Goal: Task Accomplishment & Management: Complete application form

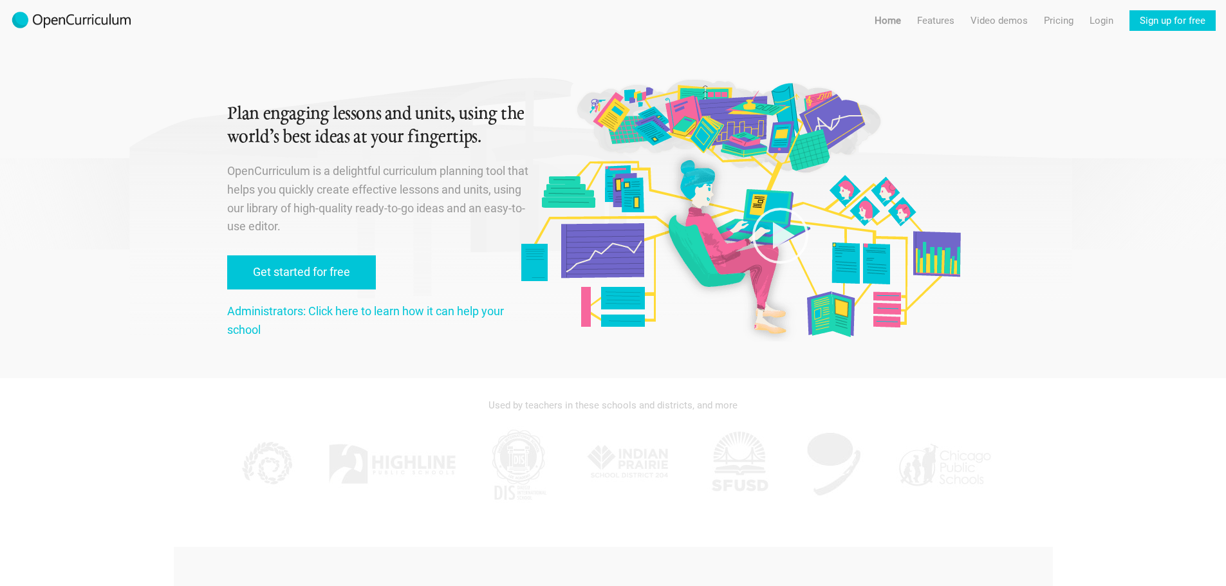
click at [270, 273] on link "Get started for free" at bounding box center [301, 273] width 149 height 34
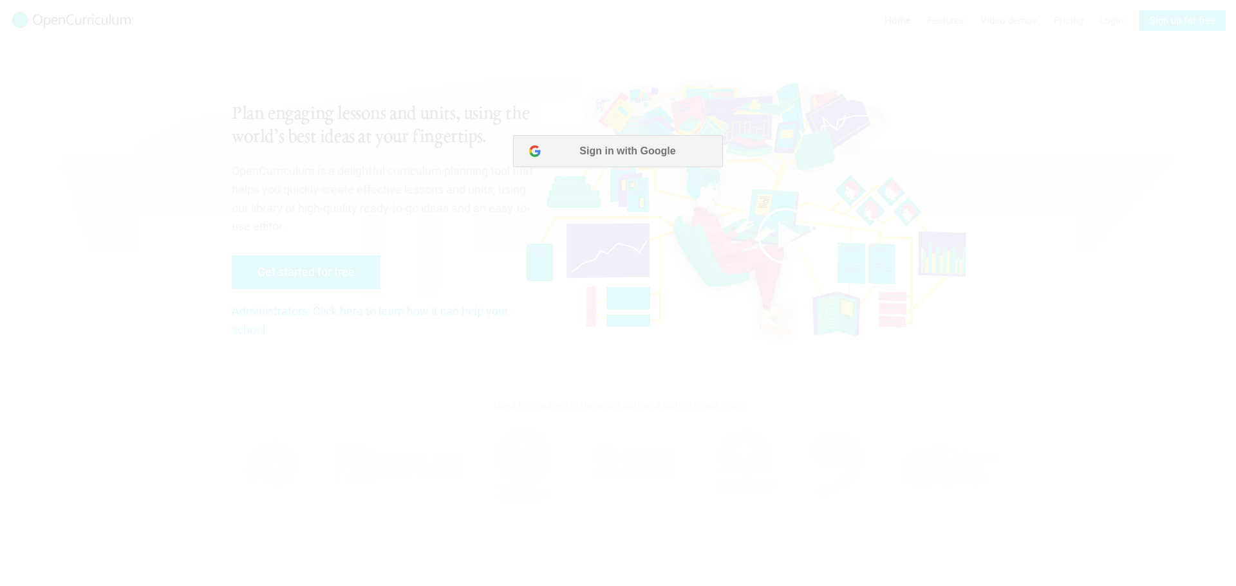
click at [601, 157] on button "Sign in with Google" at bounding box center [617, 151] width 209 height 32
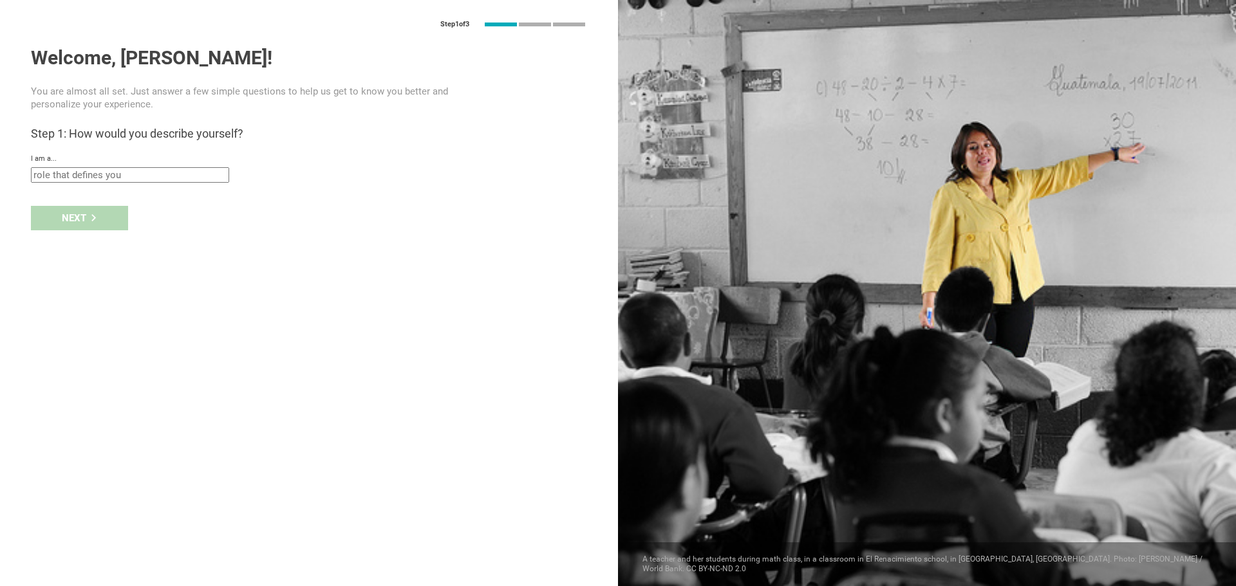
click at [178, 174] on input "text" at bounding box center [130, 174] width 198 height 15
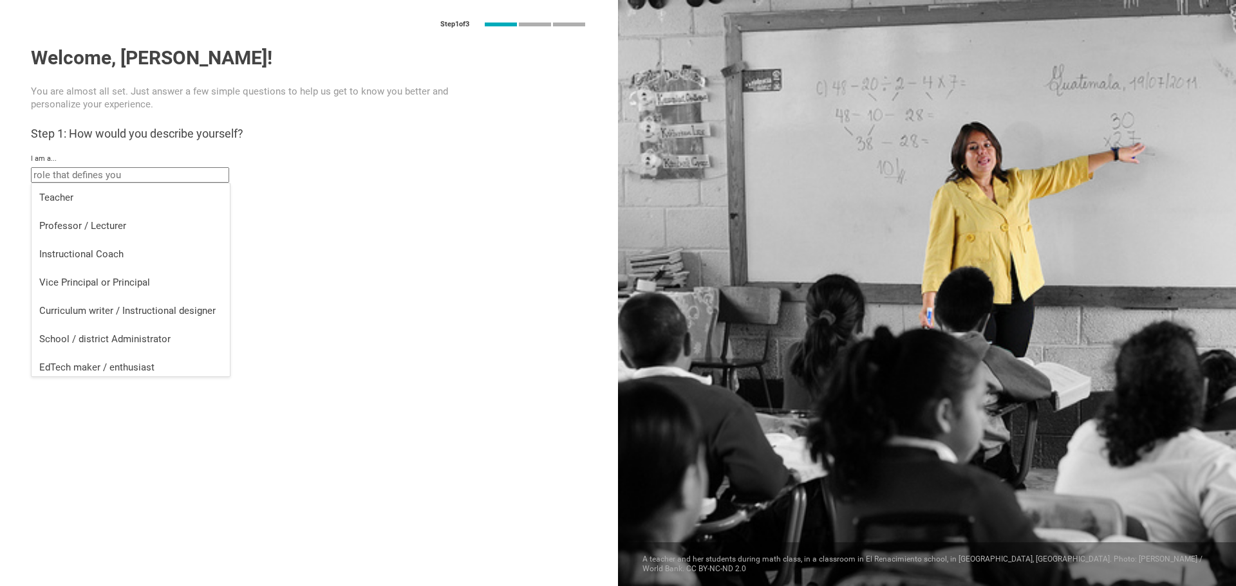
click at [138, 208] on li "Teacher" at bounding box center [131, 197] width 198 height 28
type input "Teacher"
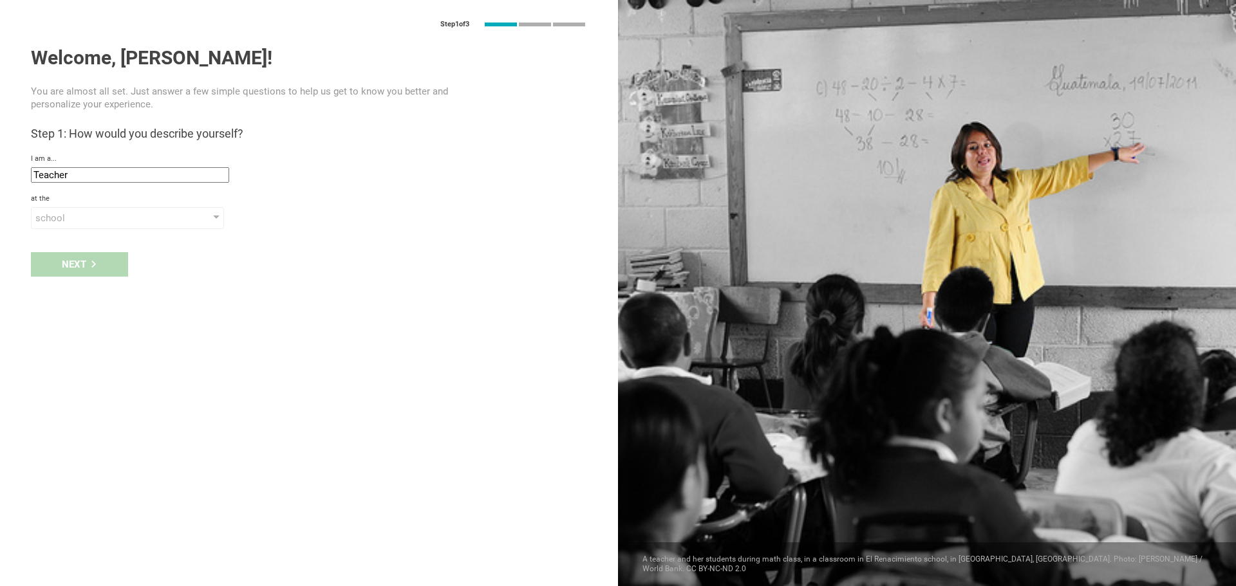
click at [87, 224] on div "school" at bounding box center [108, 218] width 147 height 13
click at [86, 250] on div "school" at bounding box center [128, 244] width 178 height 13
click at [84, 248] on input "text" at bounding box center [130, 248] width 198 height 15
type input "[GEOGRAPHIC_DATA]"
click at [57, 298] on div "Next" at bounding box center [79, 291] width 97 height 24
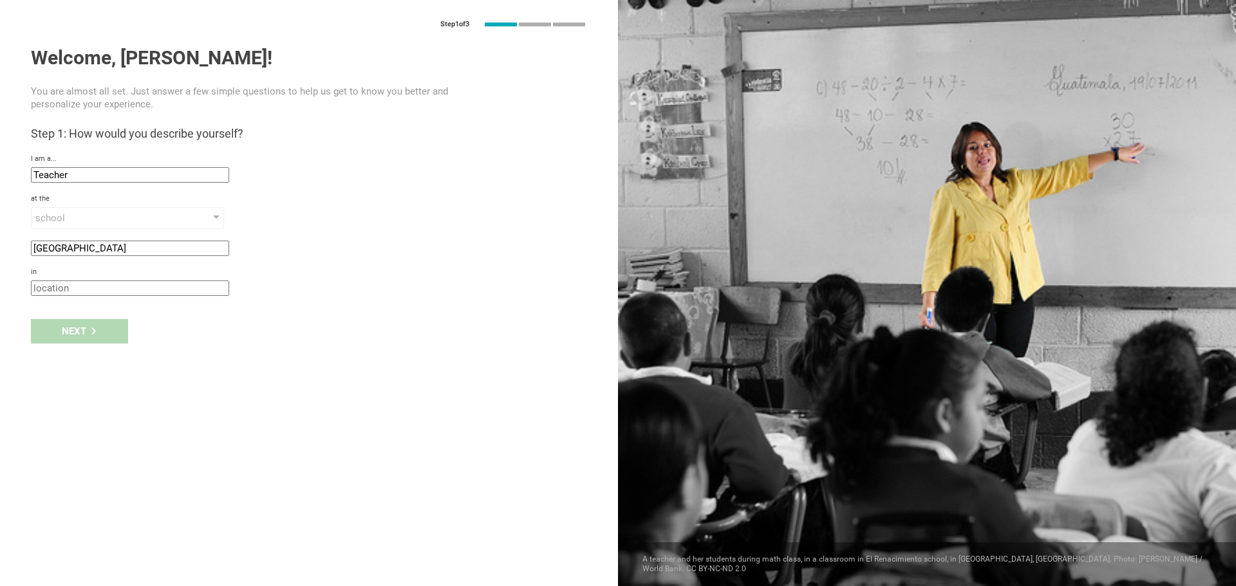
click at [65, 293] on input "text" at bounding box center [130, 288] width 198 height 15
type input "paramount"
click at [79, 332] on div "Next" at bounding box center [79, 331] width 97 height 24
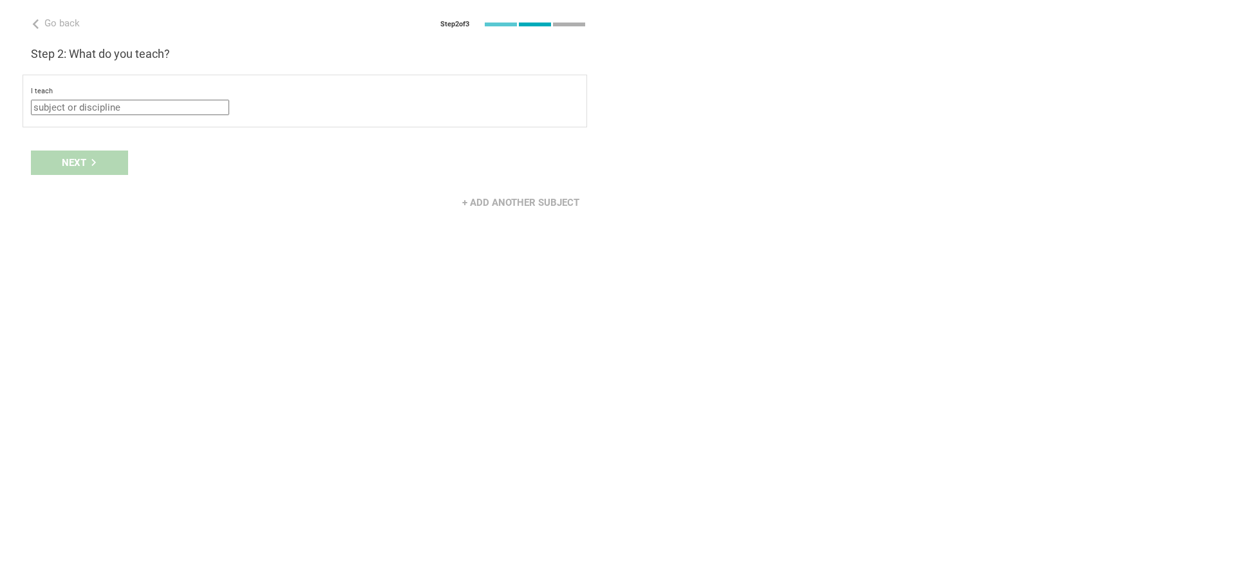
click at [91, 108] on input "text" at bounding box center [130, 107] width 198 height 15
click at [94, 131] on div "Mathematics" at bounding box center [130, 130] width 183 height 13
type input "Mathematics"
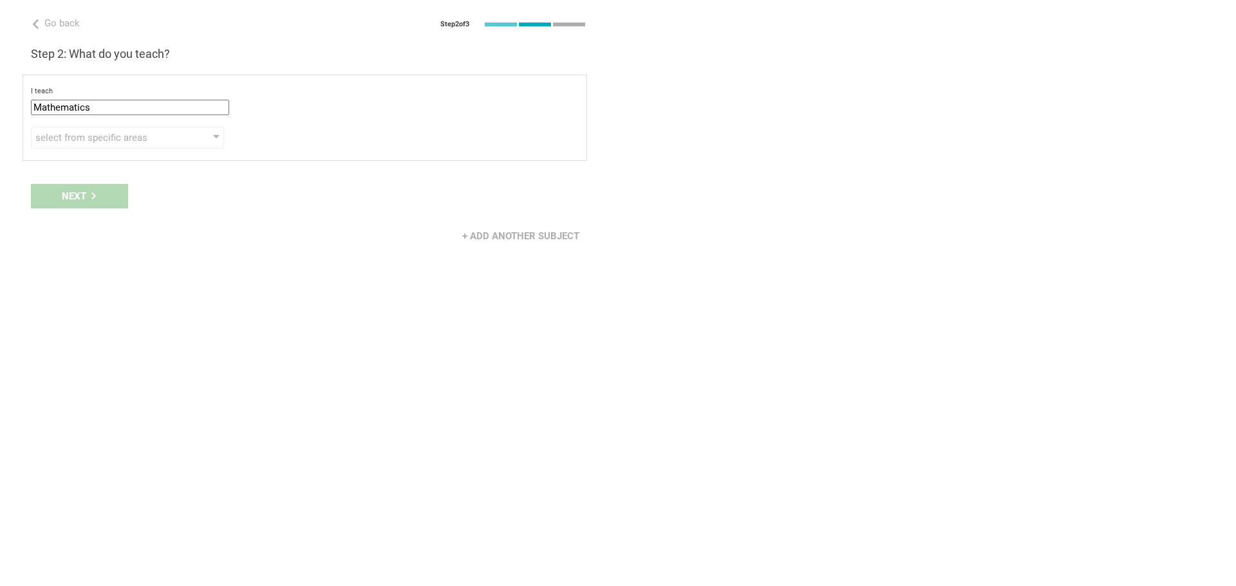
click at [85, 143] on div "select from specific areas" at bounding box center [108, 137] width 147 height 13
click at [85, 192] on div "Geometry" at bounding box center [128, 195] width 178 height 15
click at [74, 170] on div "Algebra" at bounding box center [128, 164] width 178 height 15
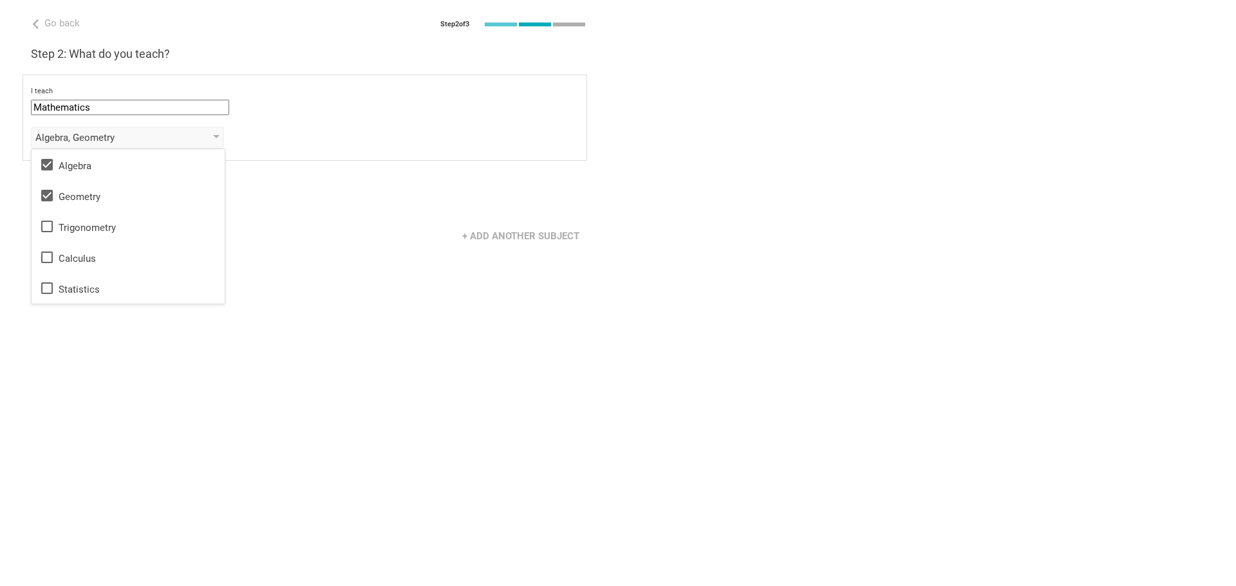
click at [236, 271] on div "Go back Step 2 of 3 Welcome, [PERSON_NAME]! You are almost all set. Just answer…" at bounding box center [309, 293] width 618 height 586
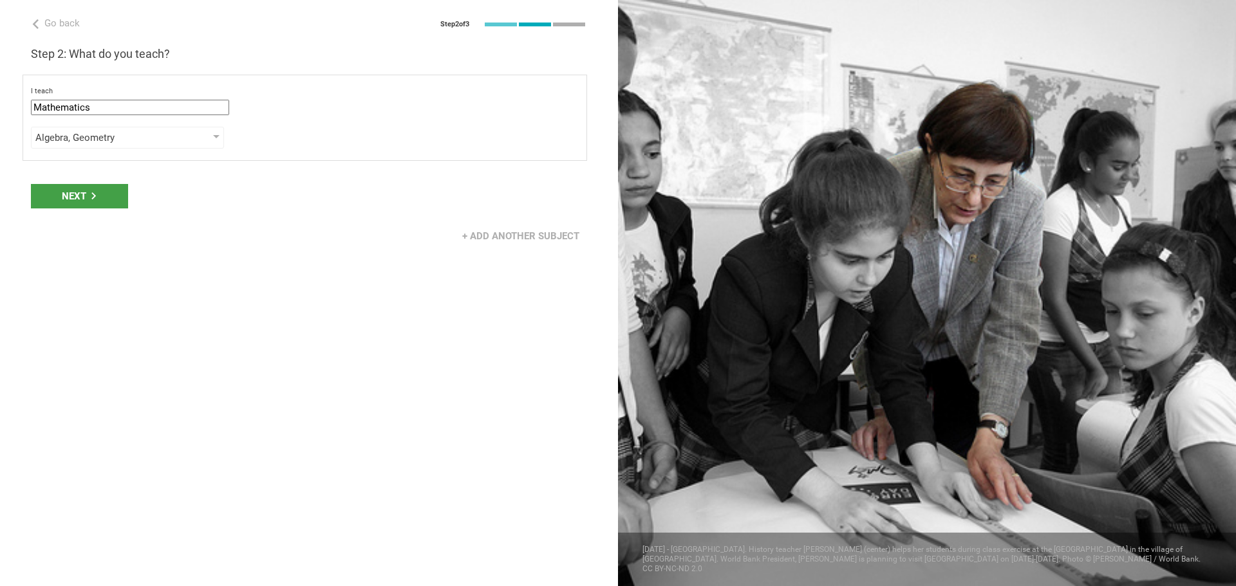
click at [104, 200] on div "Next" at bounding box center [79, 196] width 97 height 24
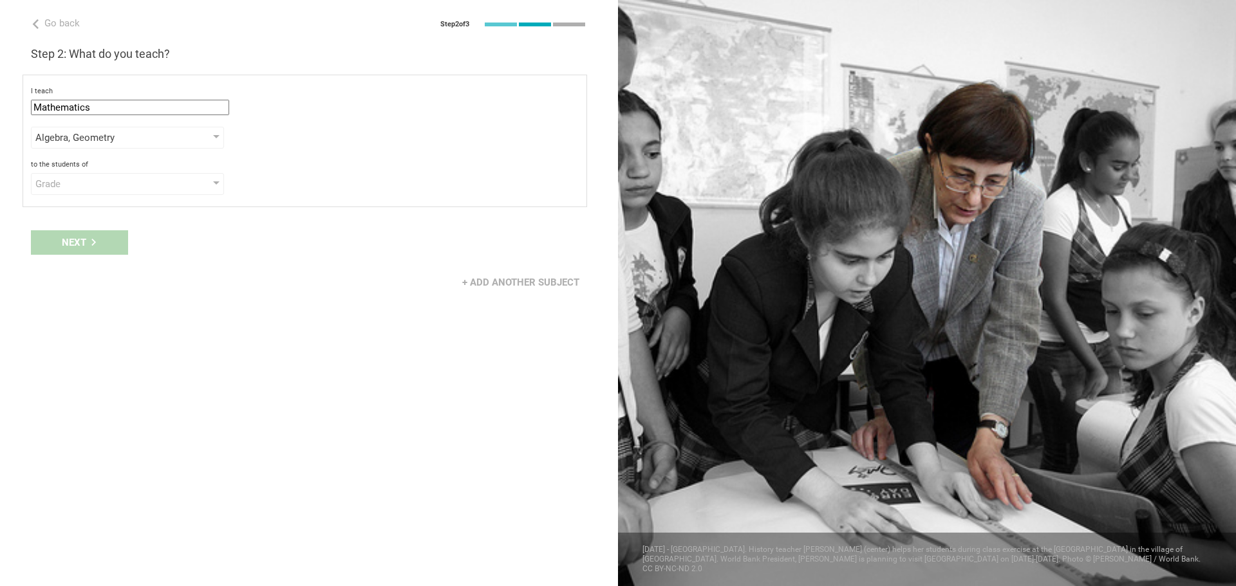
click at [74, 185] on div "Grade" at bounding box center [108, 184] width 147 height 13
click at [73, 206] on div "Grade" at bounding box center [128, 209] width 178 height 13
click at [78, 214] on div "select from grades" at bounding box center [108, 217] width 147 height 13
click at [46, 320] on icon at bounding box center [46, 313] width 15 height 15
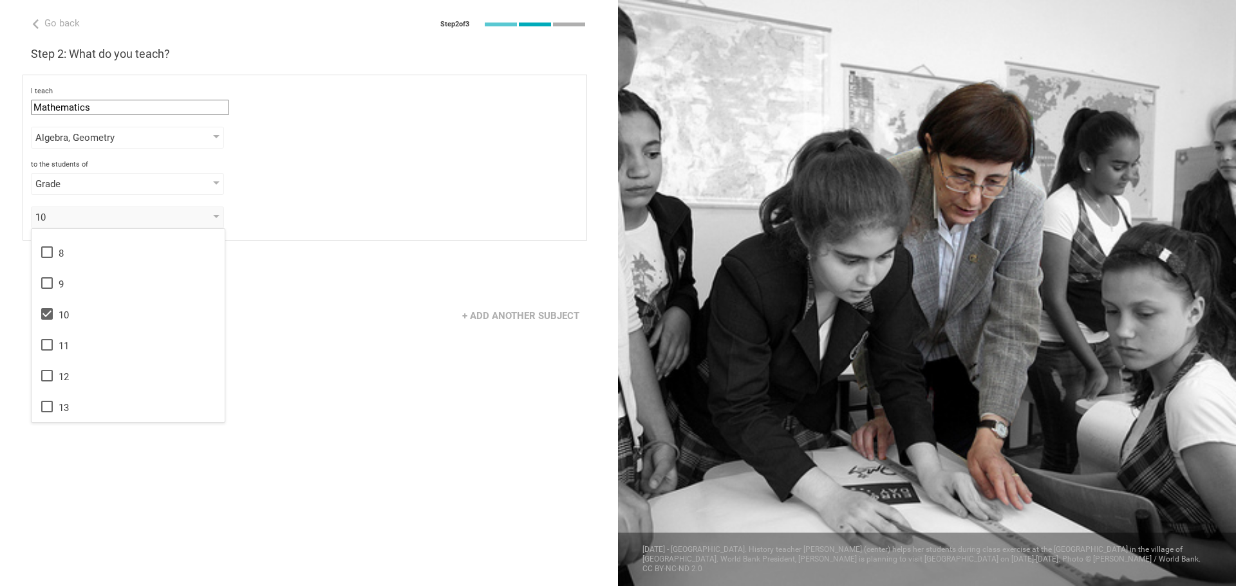
click at [44, 335] on li "11" at bounding box center [128, 345] width 193 height 31
click at [261, 316] on div "+ Add another subject" at bounding box center [309, 316] width 618 height 40
click at [87, 276] on div "Next" at bounding box center [79, 276] width 97 height 24
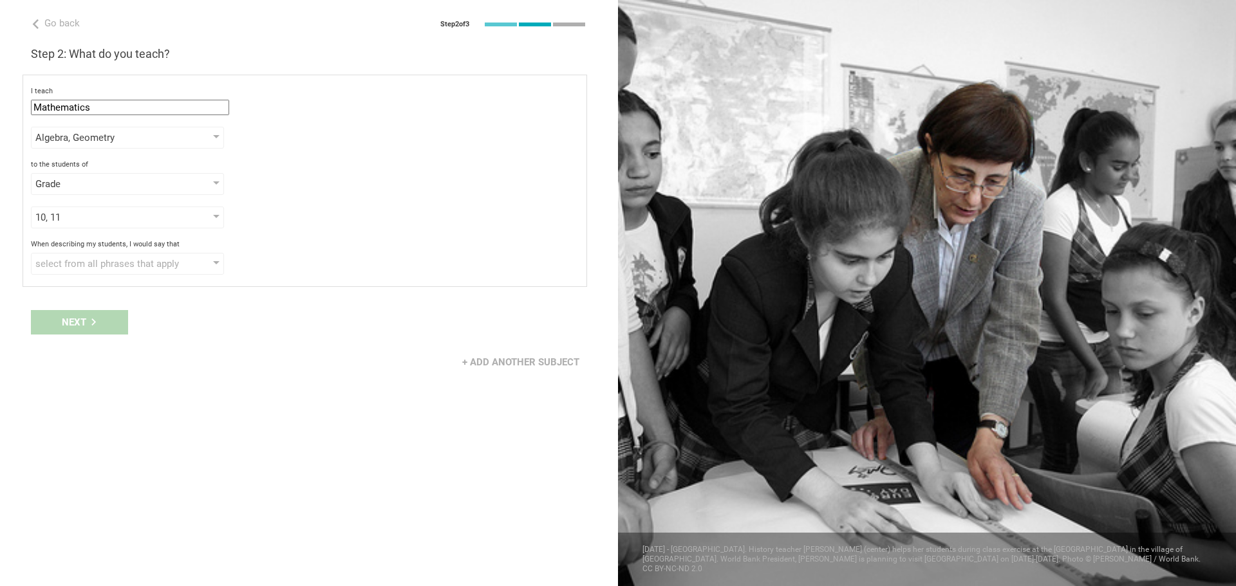
click at [97, 265] on div "select from all phrases that apply" at bounding box center [108, 263] width 147 height 13
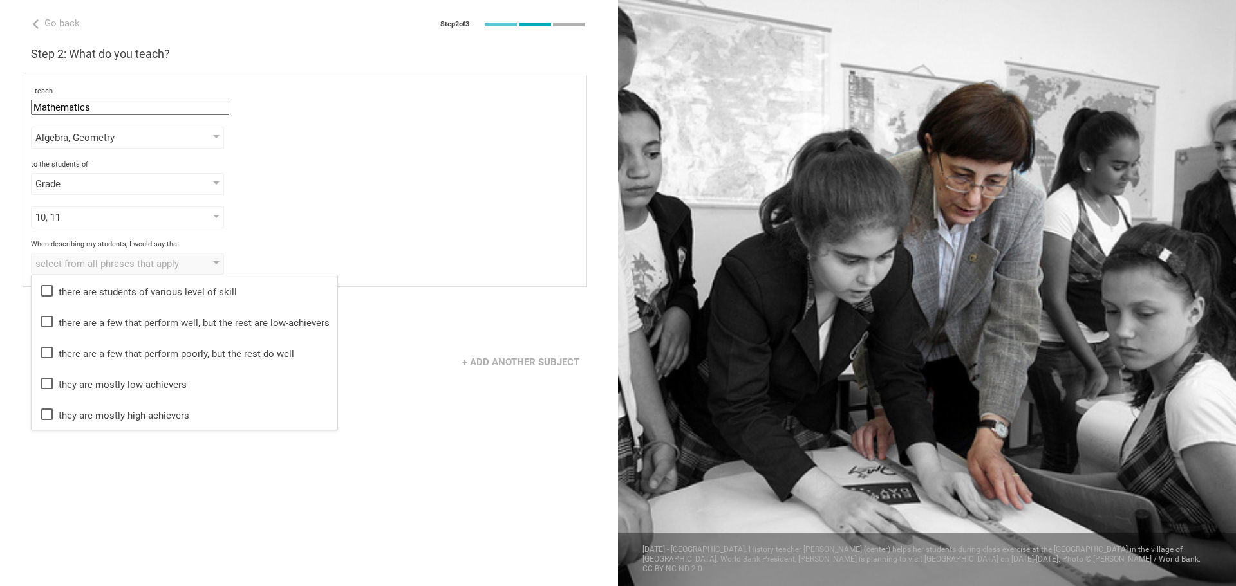
click at [88, 324] on div "there are a few that perform well, but the rest are low-achievers" at bounding box center [184, 321] width 290 height 15
click at [386, 339] on div "Next" at bounding box center [309, 323] width 618 height 40
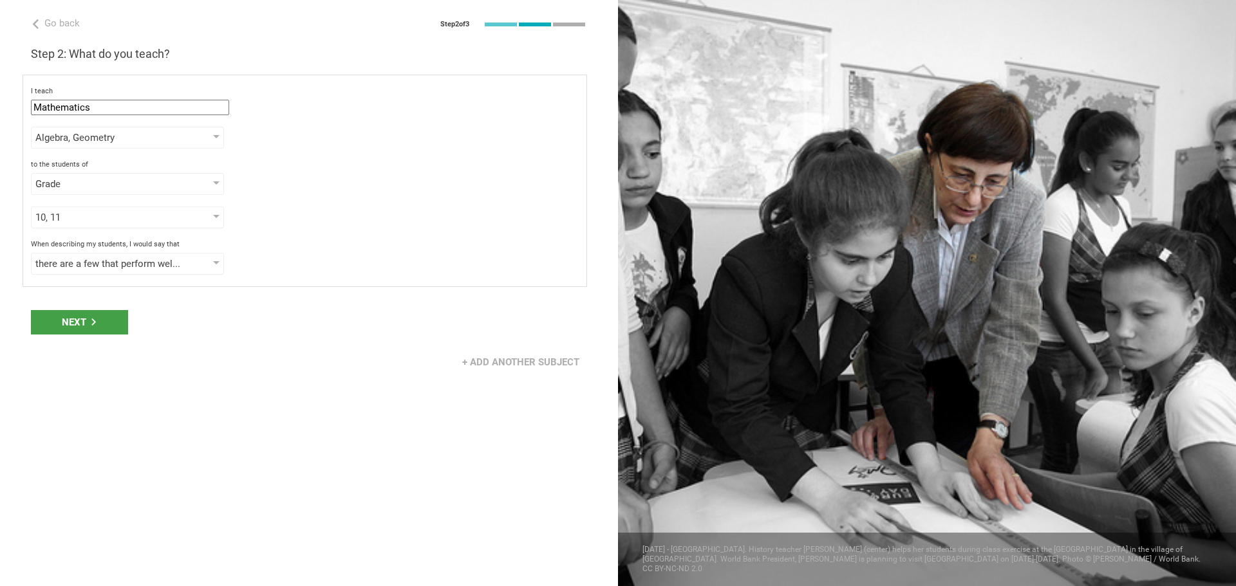
click at [108, 319] on div "Next" at bounding box center [79, 322] width 97 height 24
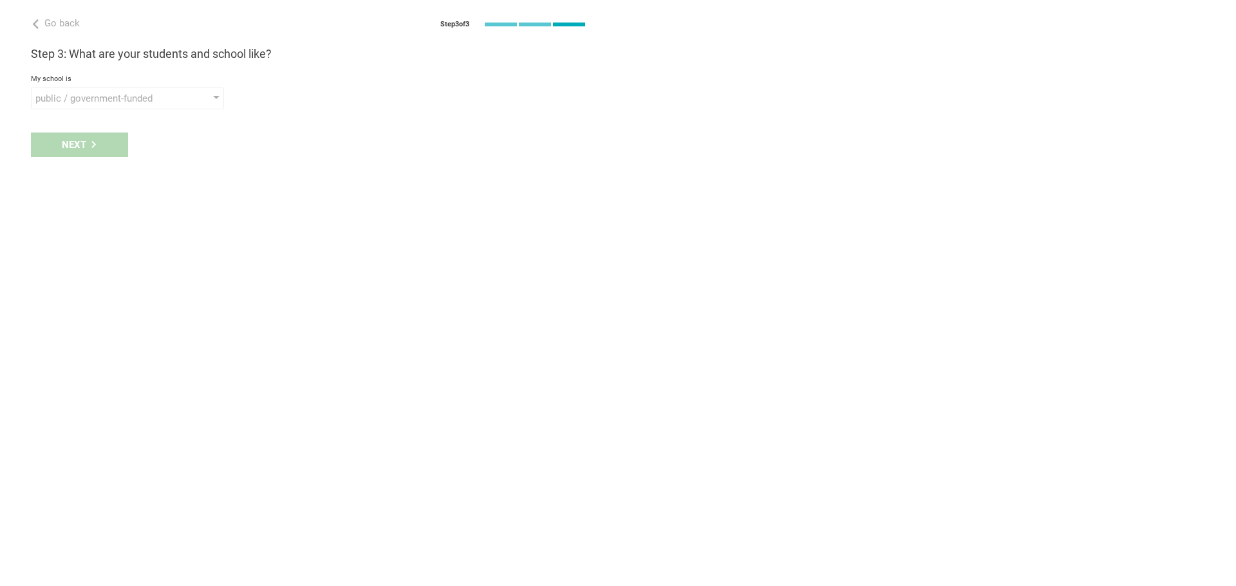
click at [103, 101] on div "public / government-funded" at bounding box center [108, 98] width 147 height 13
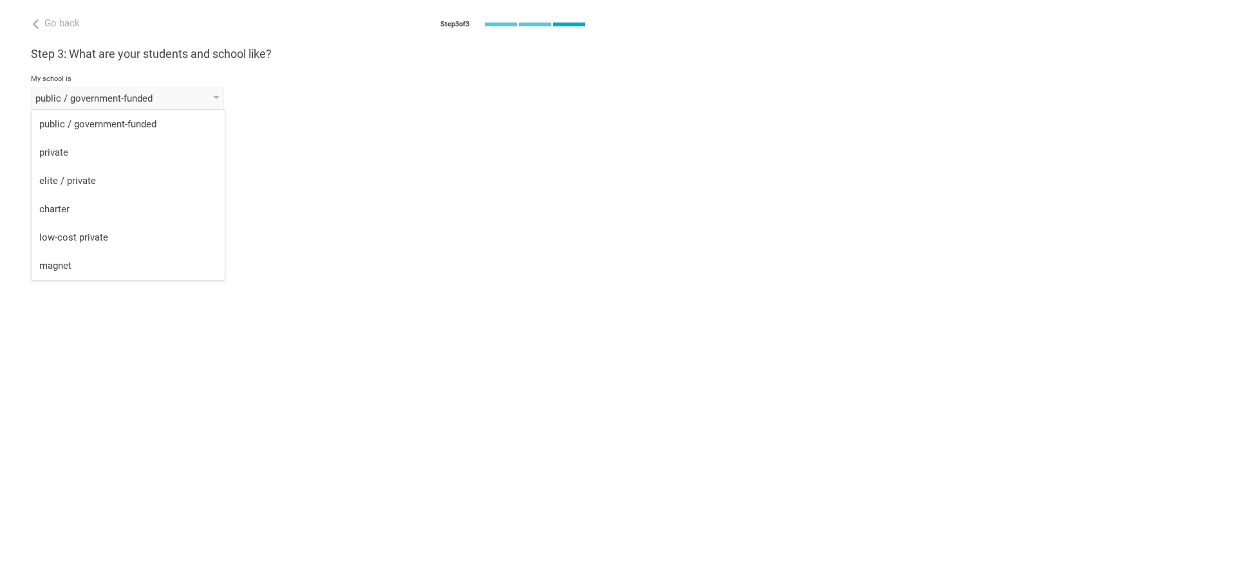
click at [103, 101] on div "public / government-funded" at bounding box center [108, 98] width 147 height 13
click at [79, 139] on div "Next" at bounding box center [79, 145] width 97 height 24
click at [82, 150] on div "select from a bunch of systems" at bounding box center [108, 144] width 147 height 13
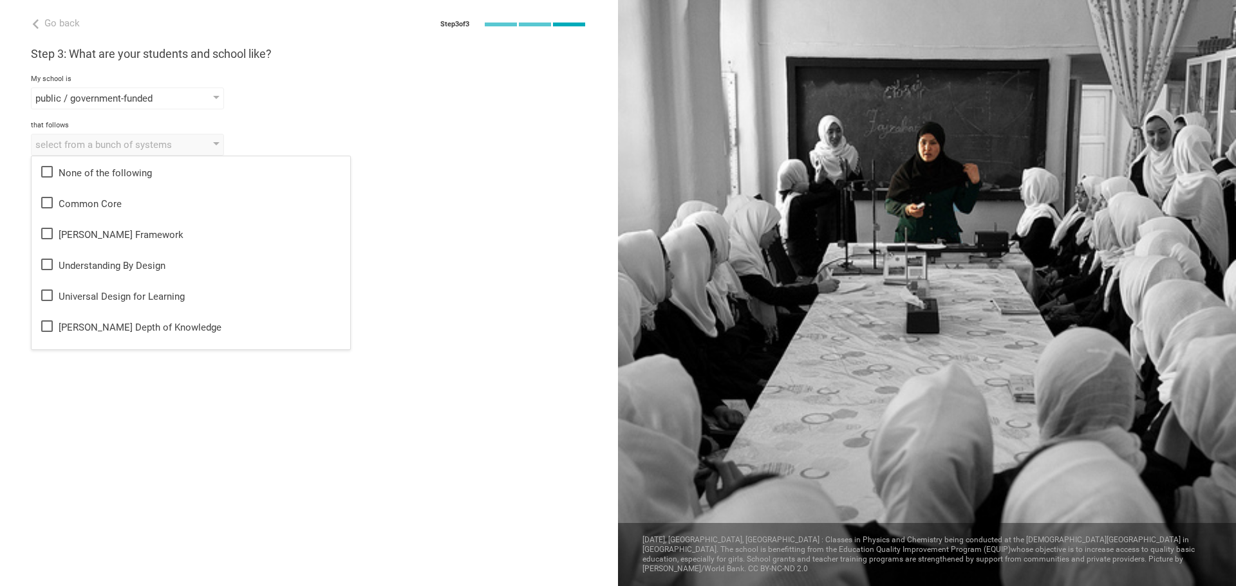
click at [81, 197] on div "Common Core" at bounding box center [190, 202] width 303 height 15
click at [14, 197] on div "Next" at bounding box center [309, 191] width 618 height 40
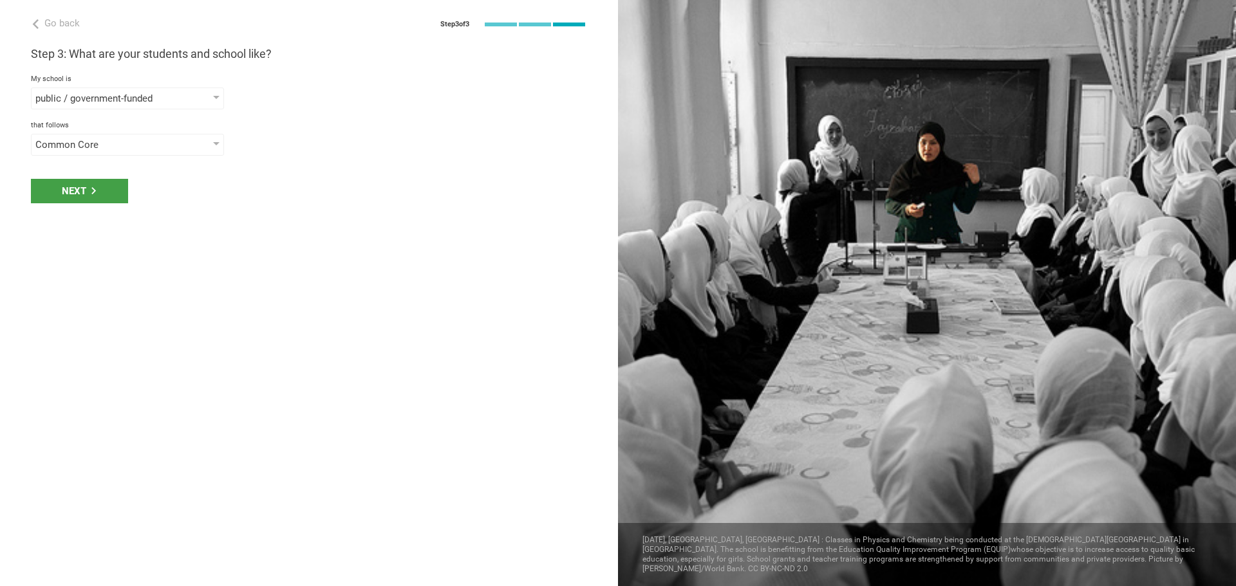
click at [72, 183] on div "Next" at bounding box center [79, 191] width 97 height 24
click at [84, 191] on div "select phrases that describe your student population" at bounding box center [108, 191] width 147 height 13
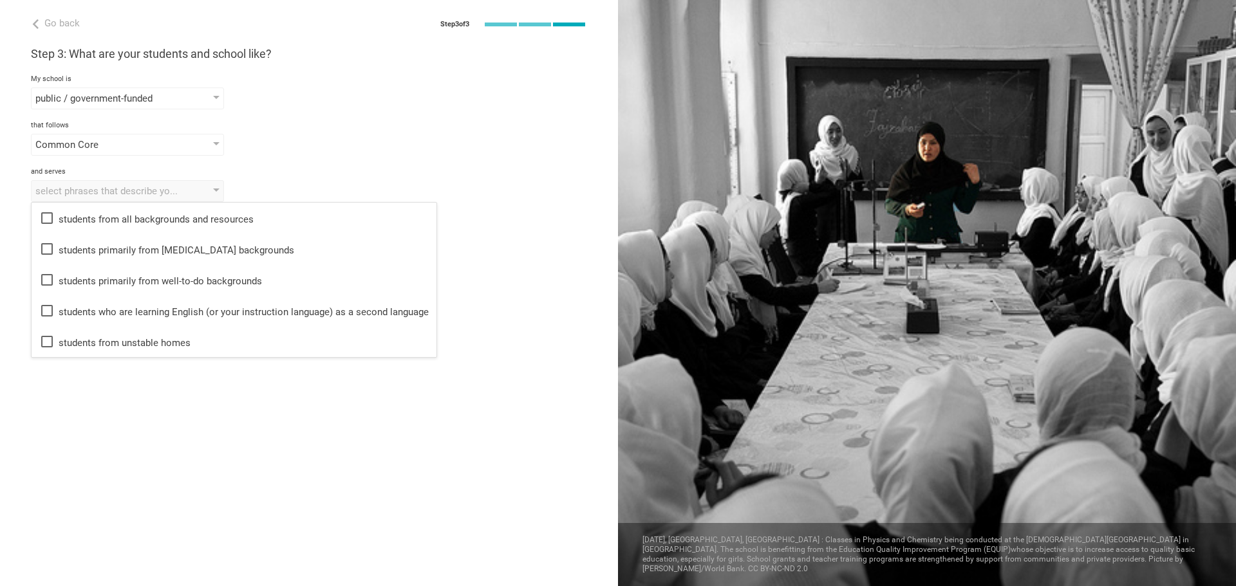
drag, startPoint x: 76, startPoint y: 214, endPoint x: 76, endPoint y: 238, distance: 23.2
click at [76, 238] on ul "students from all backgrounds and resources students primarily from [MEDICAL_DA…" at bounding box center [234, 280] width 405 height 154
click at [74, 245] on div "students primarily from [MEDICAL_DATA] backgrounds" at bounding box center [233, 248] width 389 height 15
click at [42, 306] on icon at bounding box center [47, 311] width 12 height 12
click at [53, 340] on icon at bounding box center [47, 342] width 12 height 12
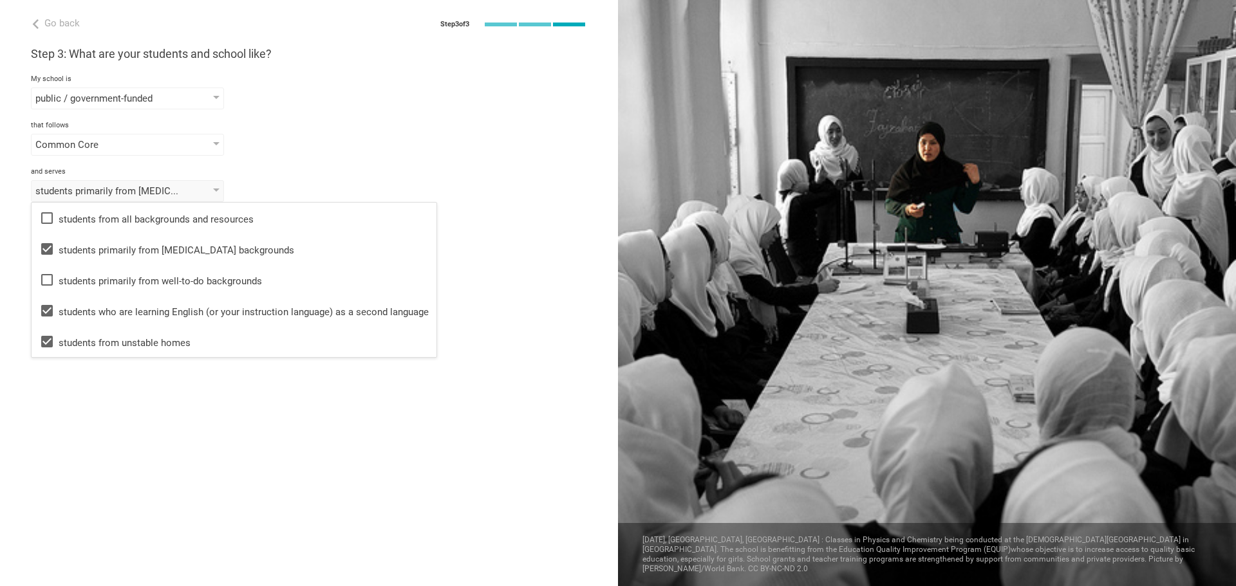
click at [7, 347] on div "Go back Step 3 of 3 Welcome, [PERSON_NAME]! You are almost all set. Just answer…" at bounding box center [309, 293] width 618 height 586
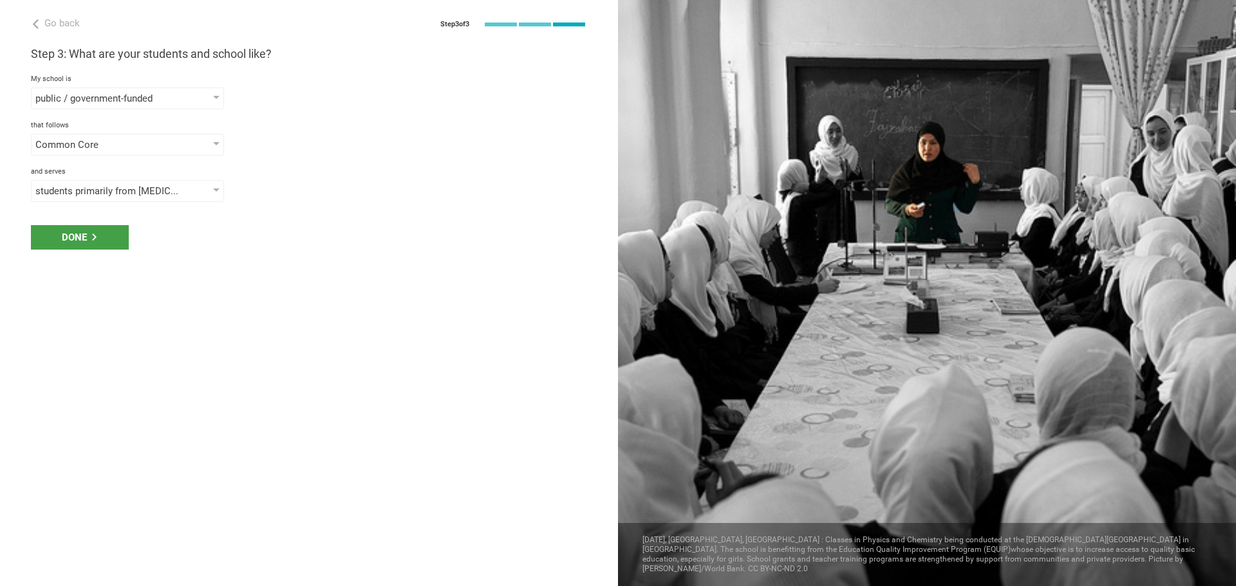
click at [95, 248] on div "Done" at bounding box center [80, 237] width 98 height 24
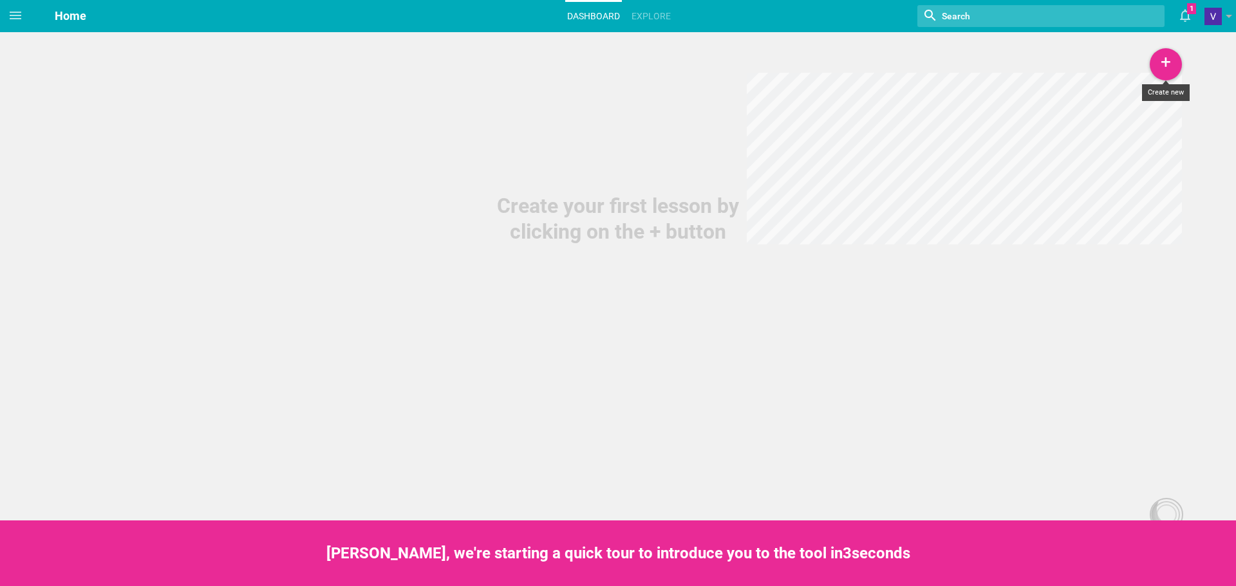
click at [1173, 56] on div "+" at bounding box center [1166, 64] width 32 height 32
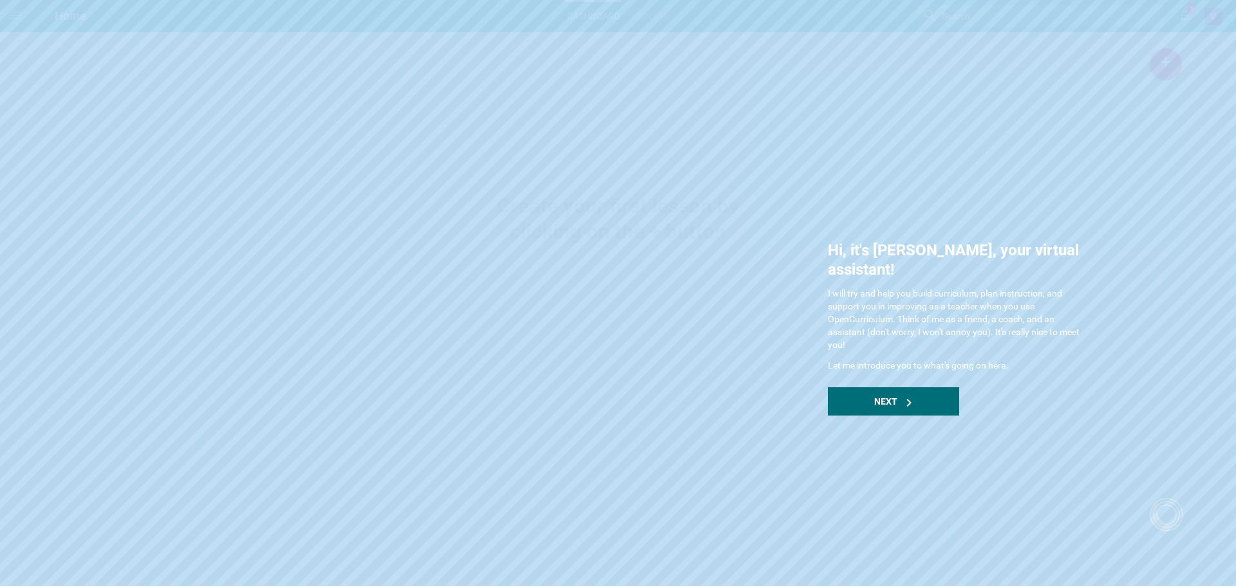
click at [885, 388] on div "Next" at bounding box center [893, 402] width 131 height 28
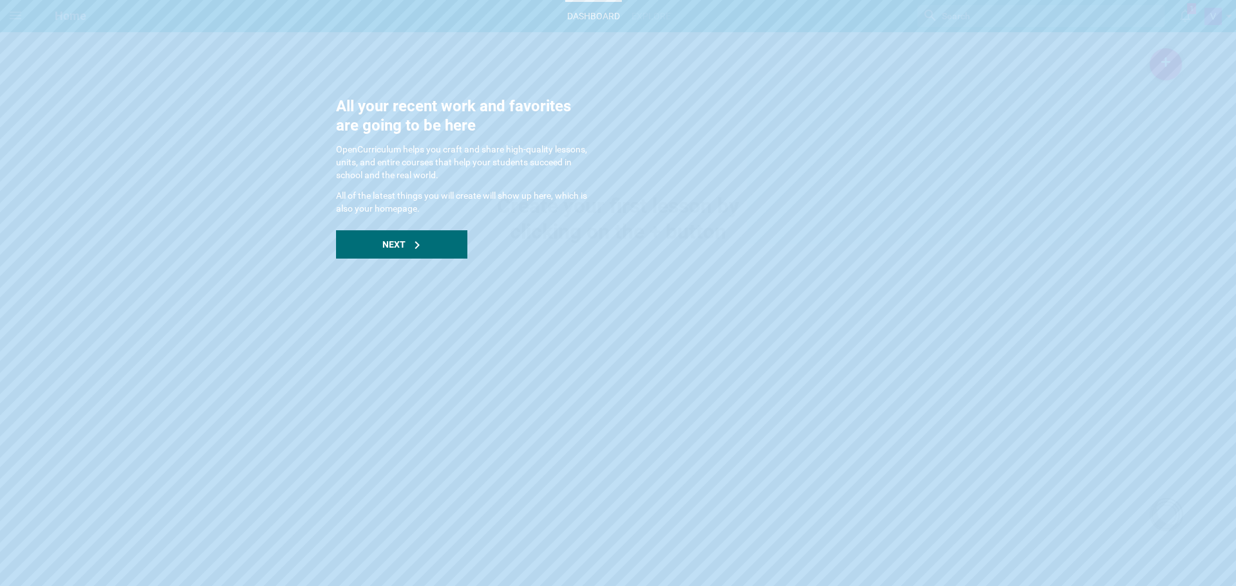
click at [449, 232] on div "Next" at bounding box center [401, 244] width 131 height 28
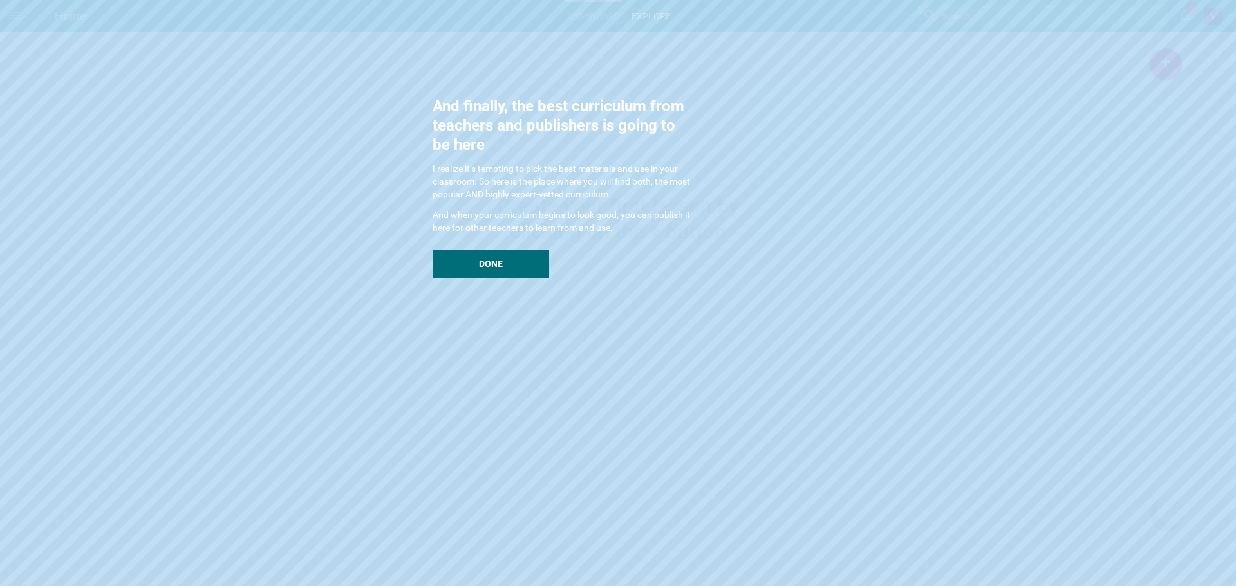
click at [447, 247] on div "And finally, the best curriculum from teachers and publishers is going to be he…" at bounding box center [561, 188] width 257 height 182
click at [506, 264] on div "Done" at bounding box center [491, 264] width 117 height 28
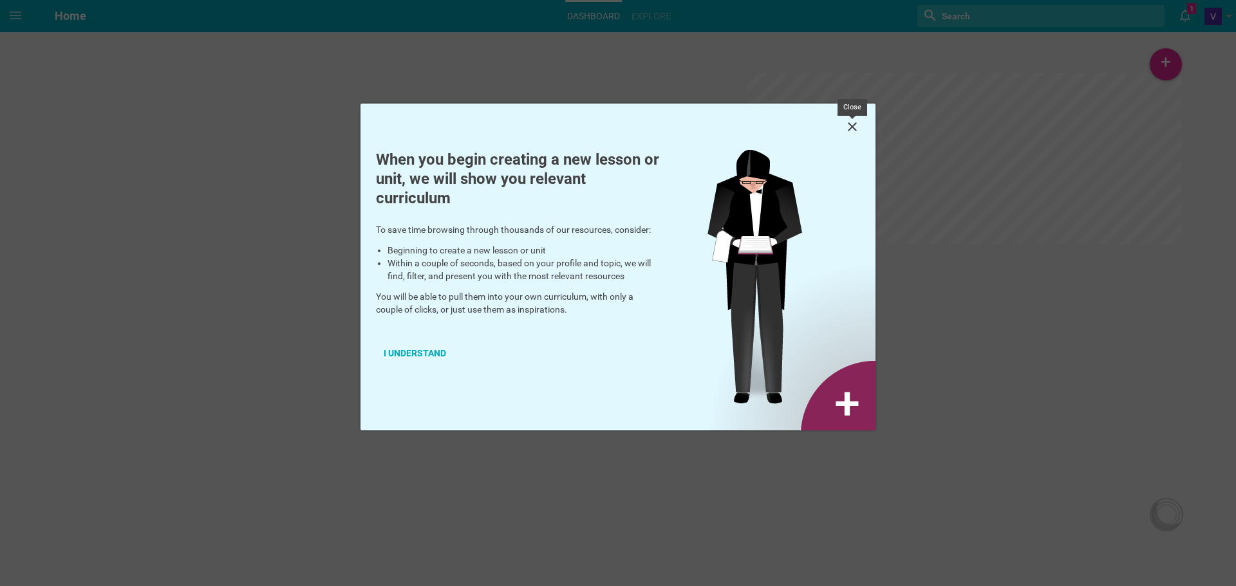
click at [857, 122] on icon at bounding box center [852, 126] width 15 height 15
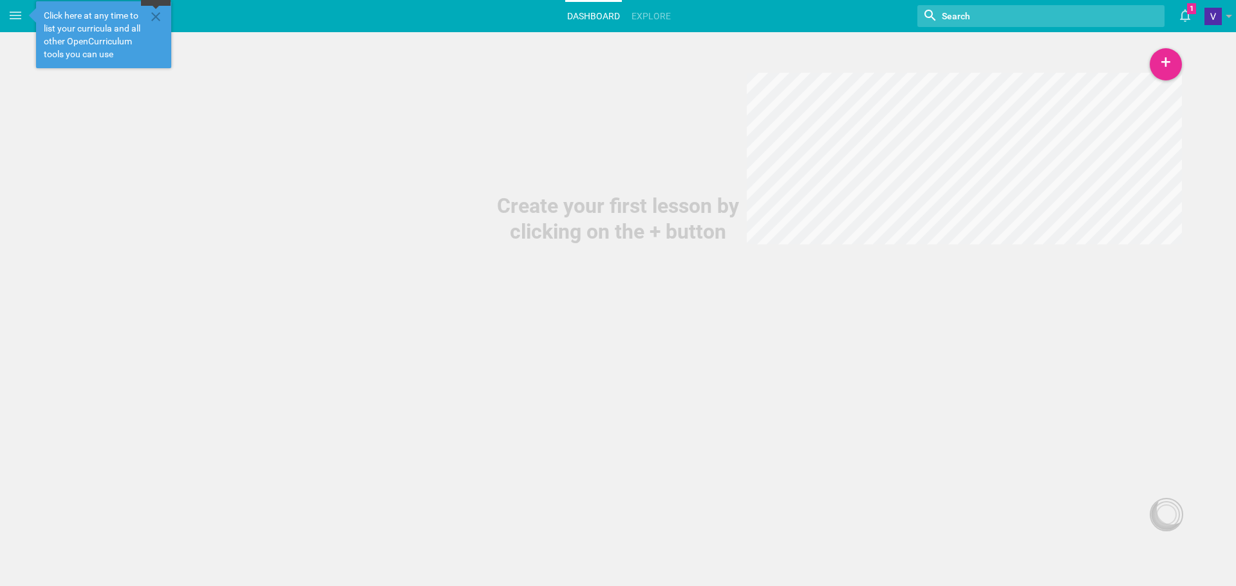
click at [155, 17] on icon at bounding box center [155, 16] width 9 height 9
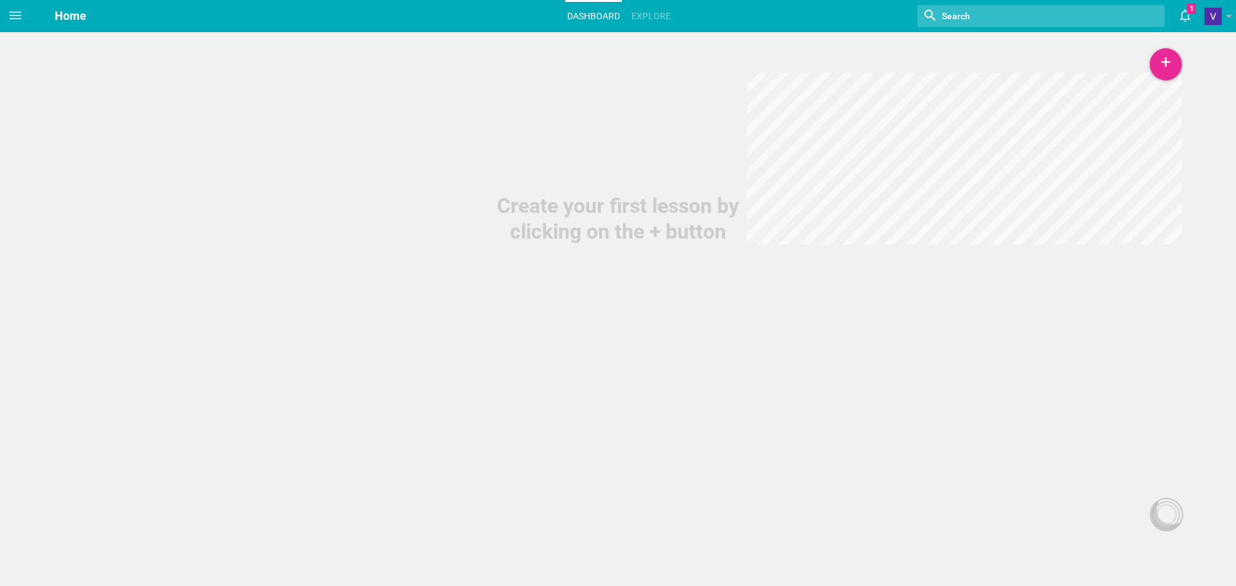
click at [19, 17] on icon at bounding box center [15, 15] width 15 height 15
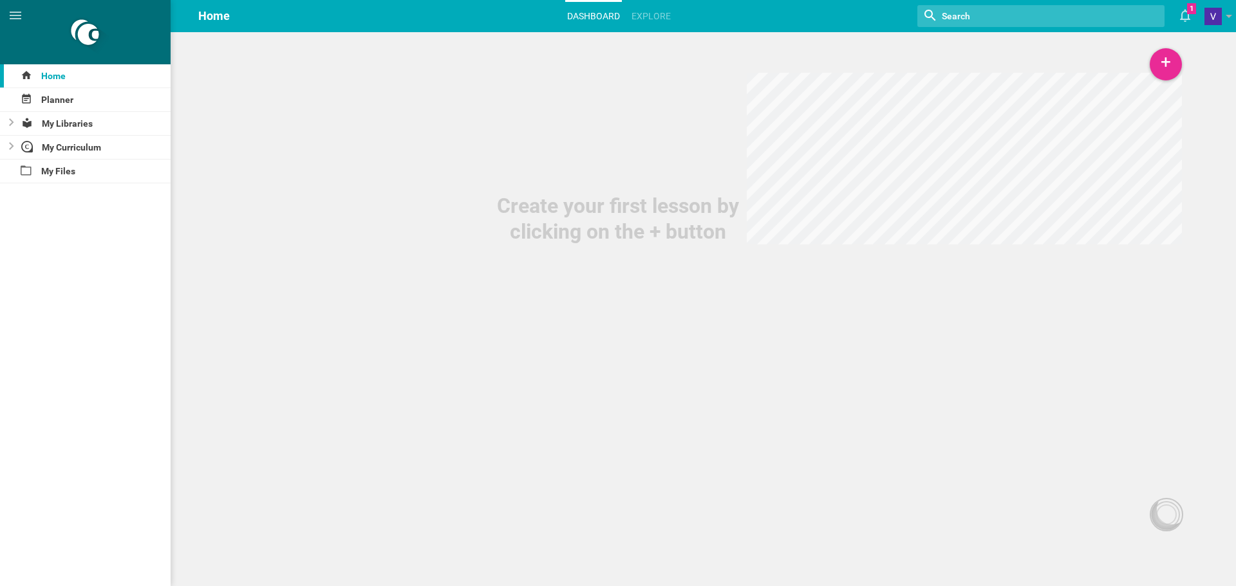
click at [205, 19] on span "Home" at bounding box center [214, 16] width 32 height 14
click at [220, 18] on span "Home" at bounding box center [214, 16] width 32 height 14
click at [269, 131] on div "Create your first lesson by clicking on the + button" at bounding box center [618, 122] width 1236 height 245
